Goal: Information Seeking & Learning: Learn about a topic

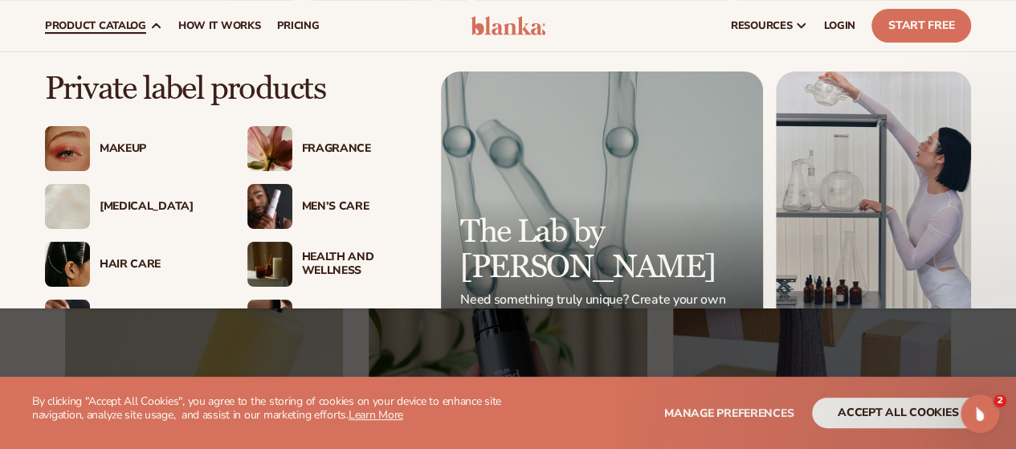
click at [130, 205] on div "[MEDICAL_DATA]" at bounding box center [158, 207] width 116 height 14
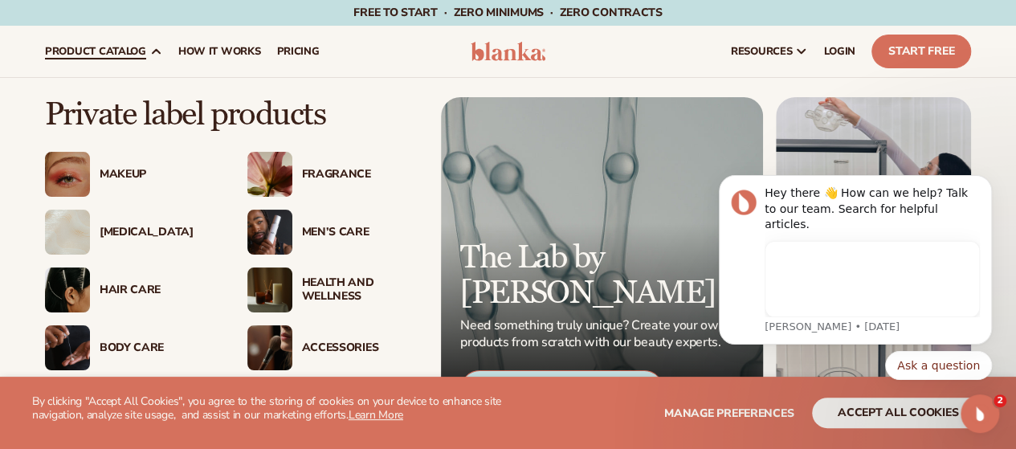
click at [333, 281] on div "Health And Wellness" at bounding box center [360, 289] width 116 height 27
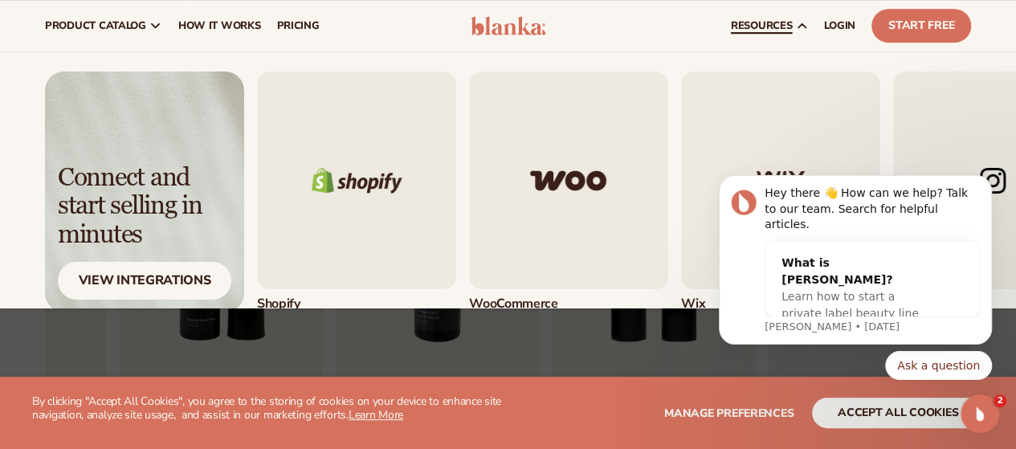
scroll to position [97, 0]
